Goal: Find specific page/section: Find specific page/section

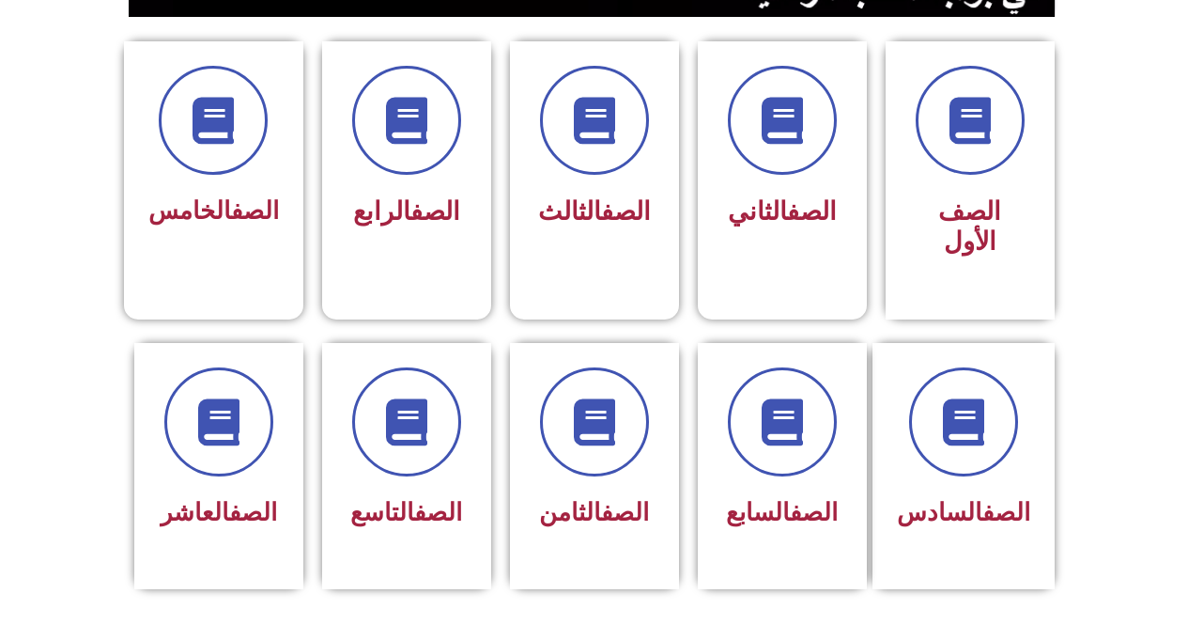
scroll to position [530, 0]
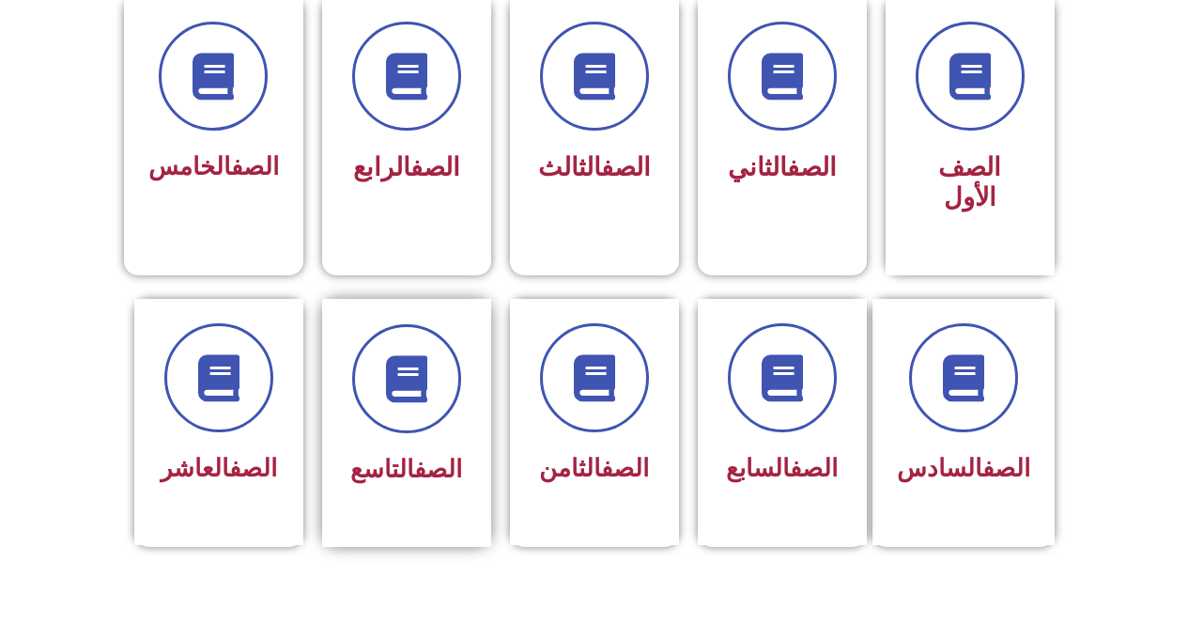
click at [474, 454] on div "الصف التاسع" at bounding box center [406, 423] width 169 height 248
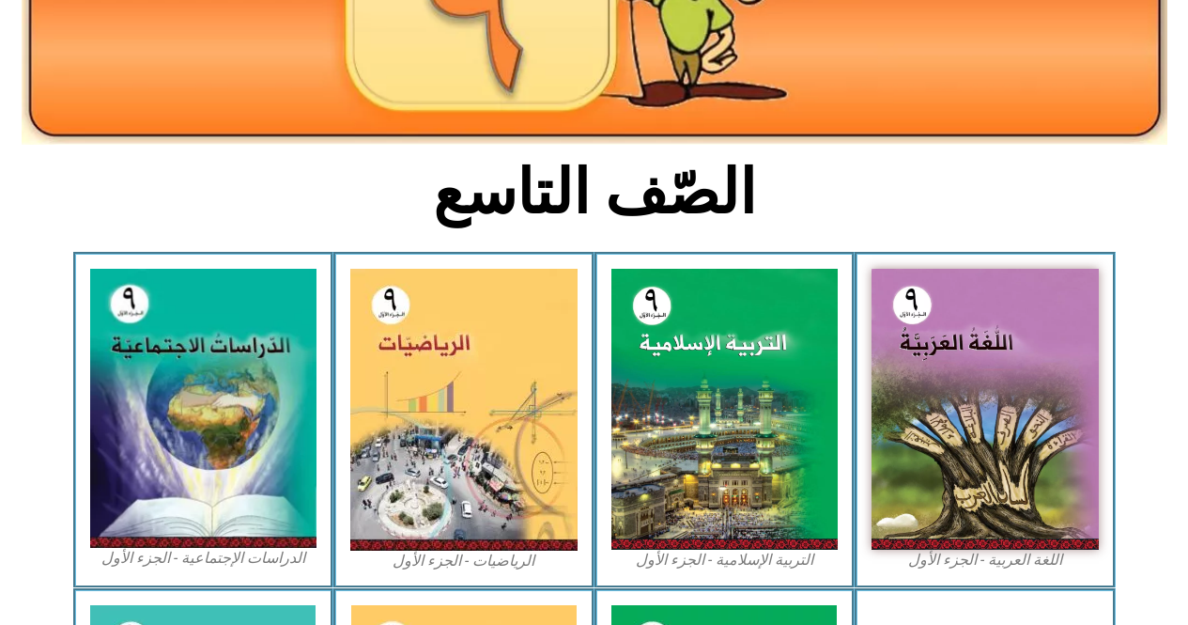
scroll to position [386, 0]
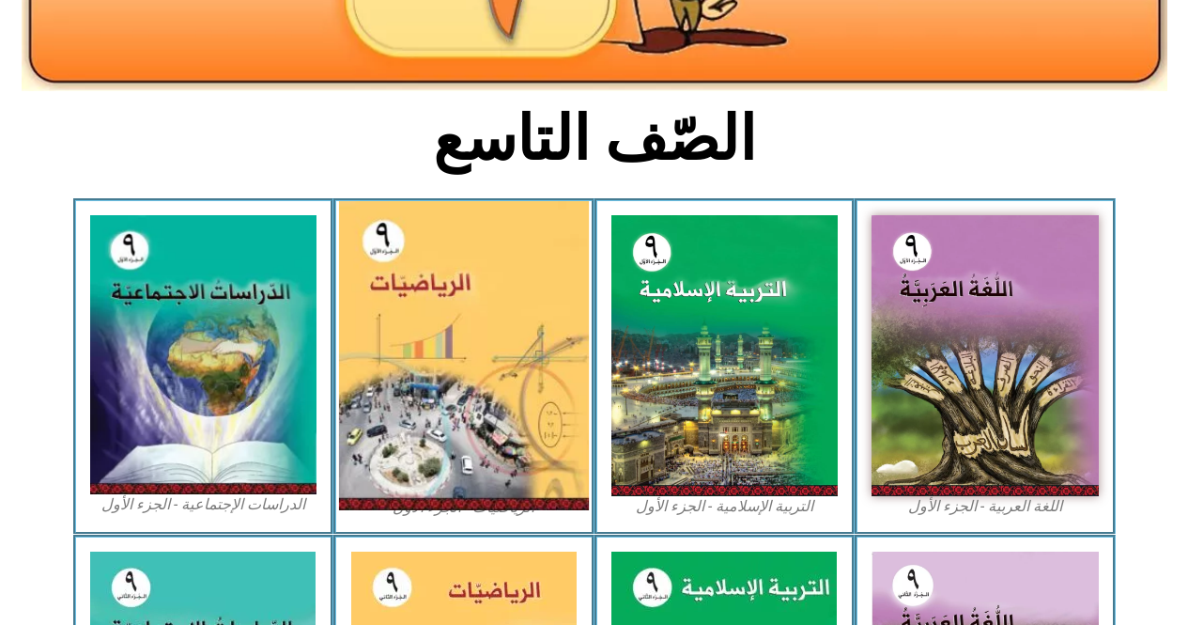
click at [441, 268] on img at bounding box center [464, 355] width 250 height 309
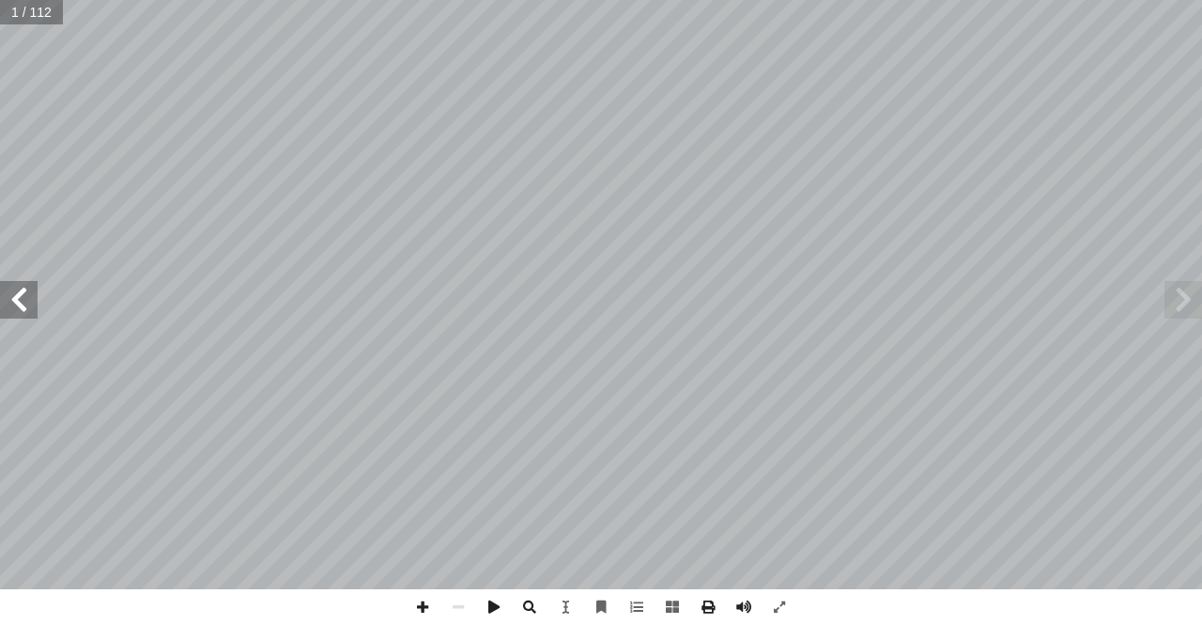
click at [23, 297] on span at bounding box center [19, 300] width 38 height 38
click at [21, 303] on span at bounding box center [19, 300] width 38 height 38
click at [21, 306] on span at bounding box center [19, 300] width 38 height 38
click at [12, 302] on span at bounding box center [19, 300] width 38 height 38
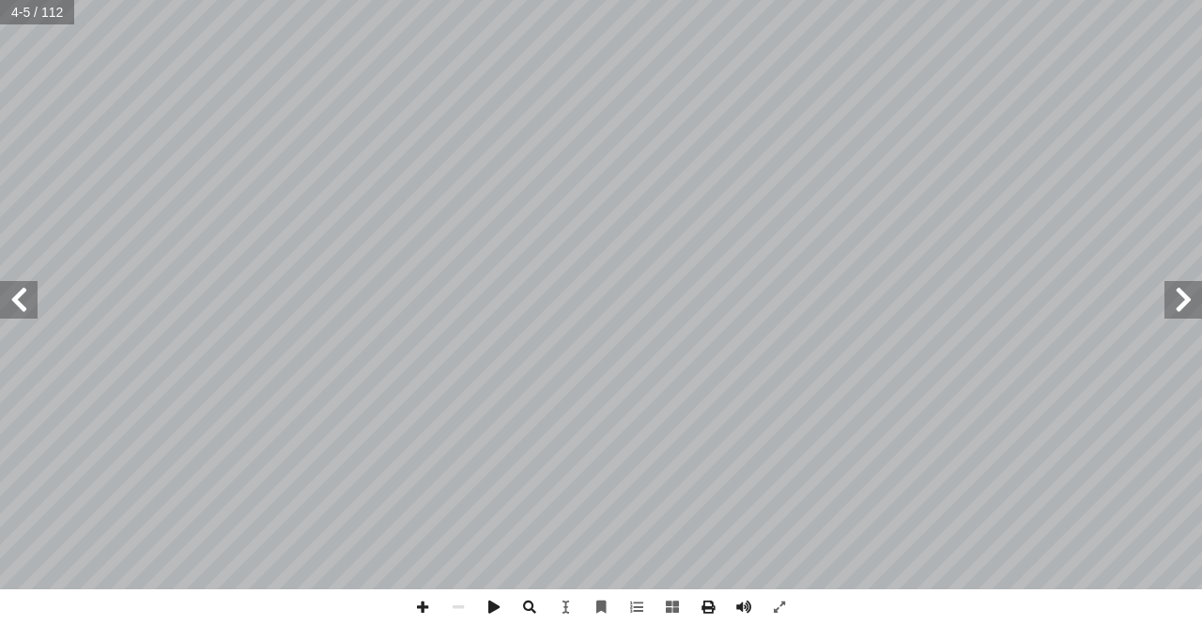
click at [12, 302] on span at bounding box center [19, 300] width 38 height 38
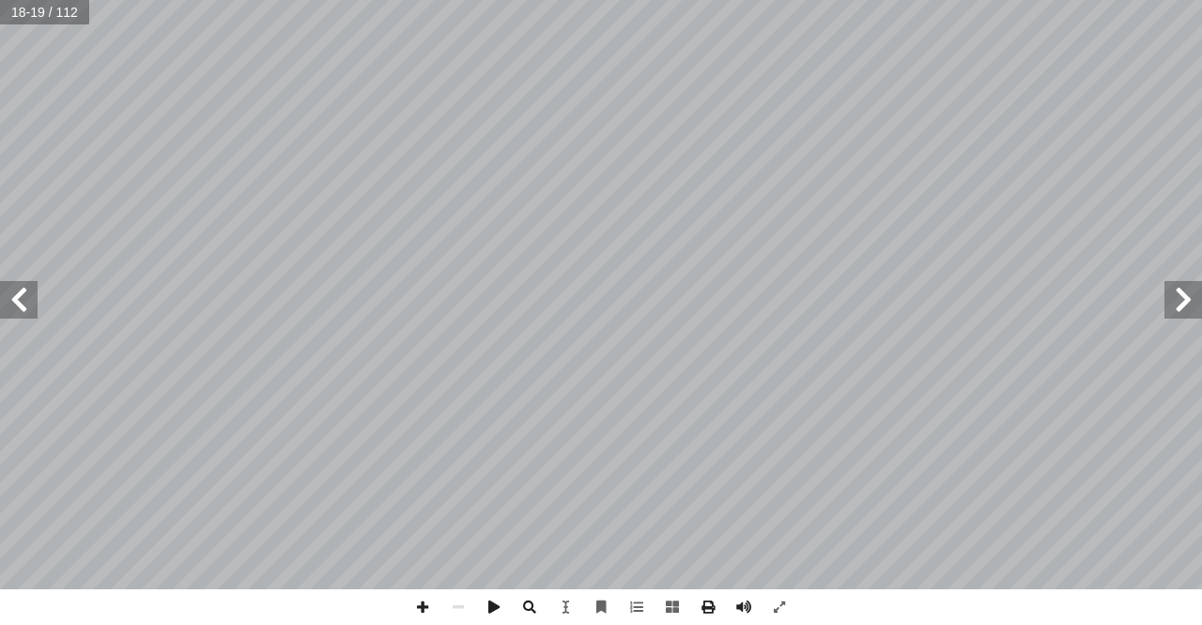
click at [12, 302] on span at bounding box center [19, 300] width 38 height 38
click at [19, 286] on span at bounding box center [19, 300] width 38 height 38
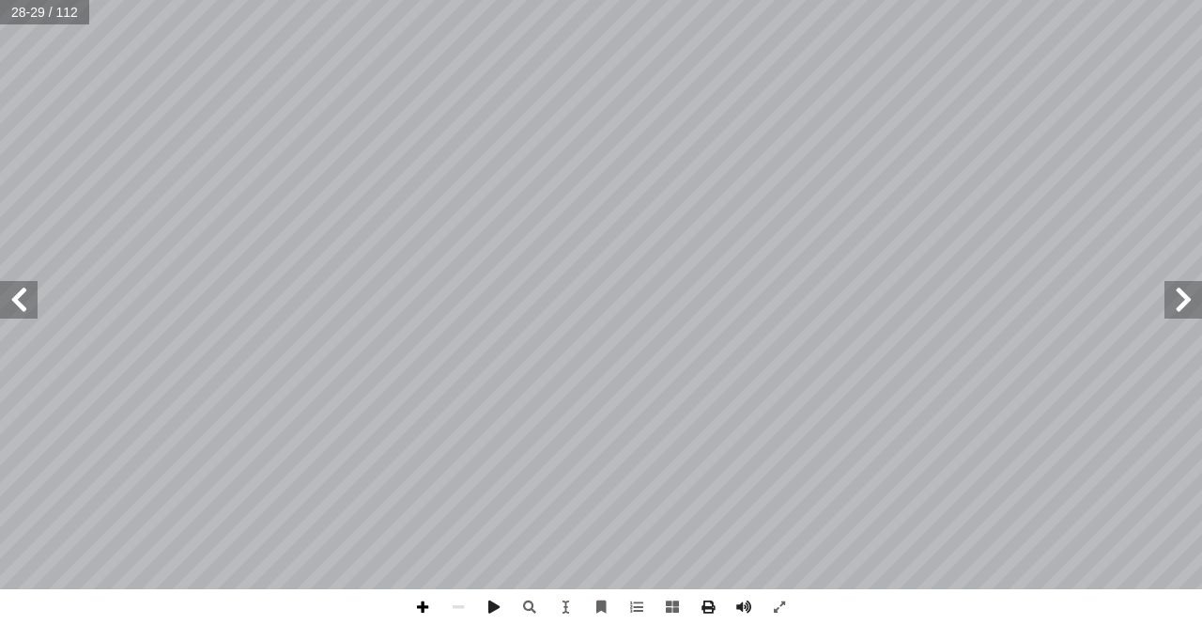
click at [418, 601] on span at bounding box center [423, 607] width 36 height 36
